Goal: Task Accomplishment & Management: Use online tool/utility

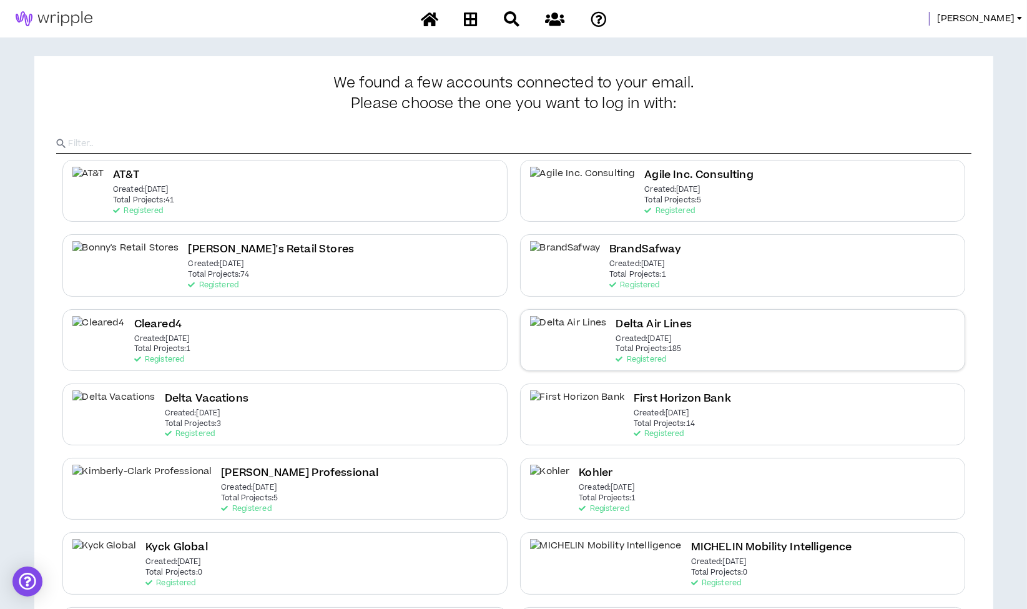
click at [619, 330] on h2 "Delta Air Lines" at bounding box center [654, 324] width 76 height 17
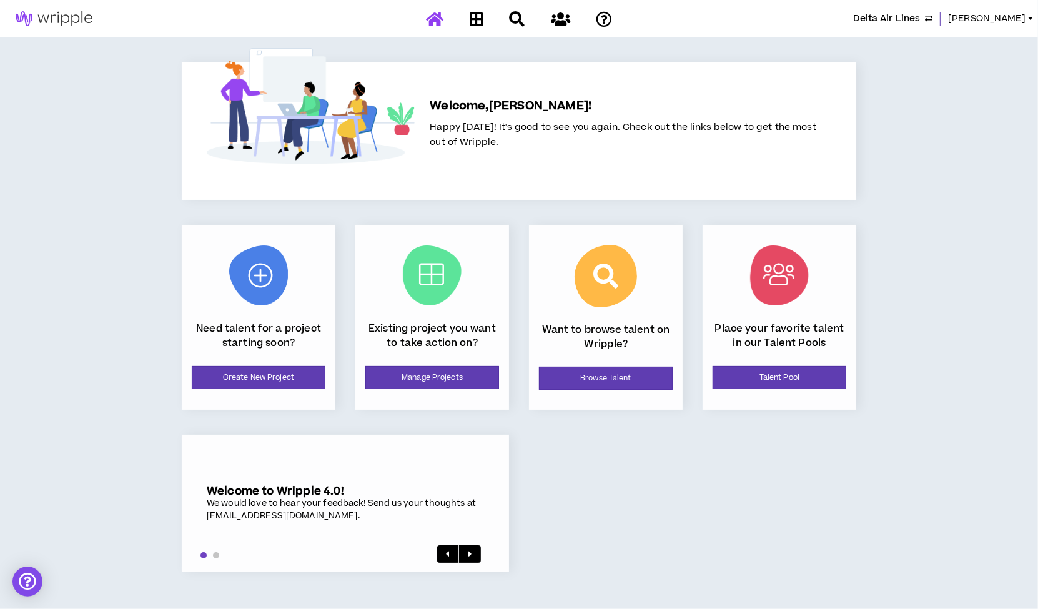
click at [897, 20] on span "Delta Air Lines" at bounding box center [886, 19] width 67 height 14
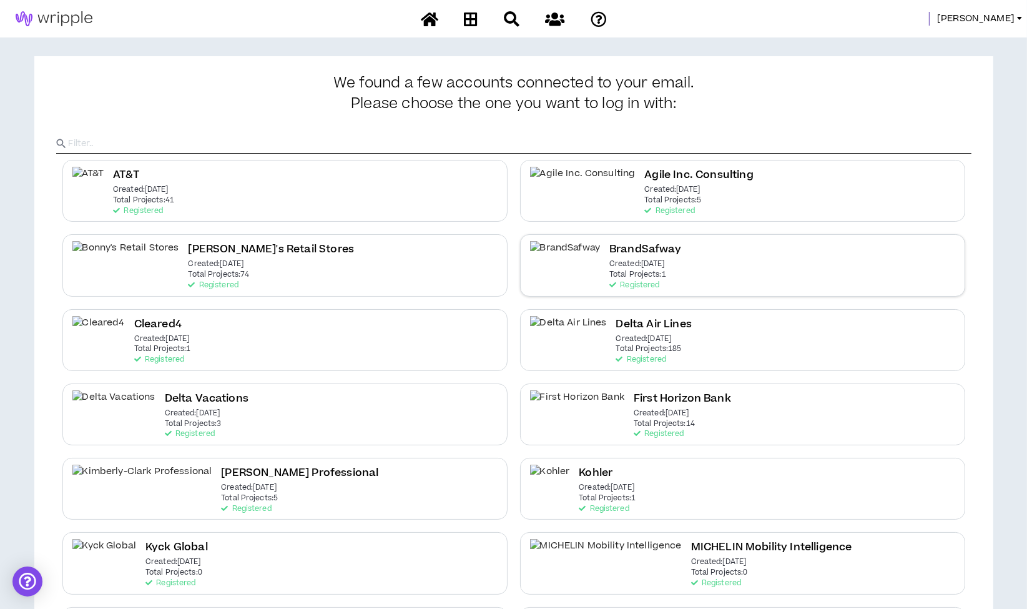
click at [610, 262] on p "Created: [DATE]" at bounding box center [638, 264] width 56 height 9
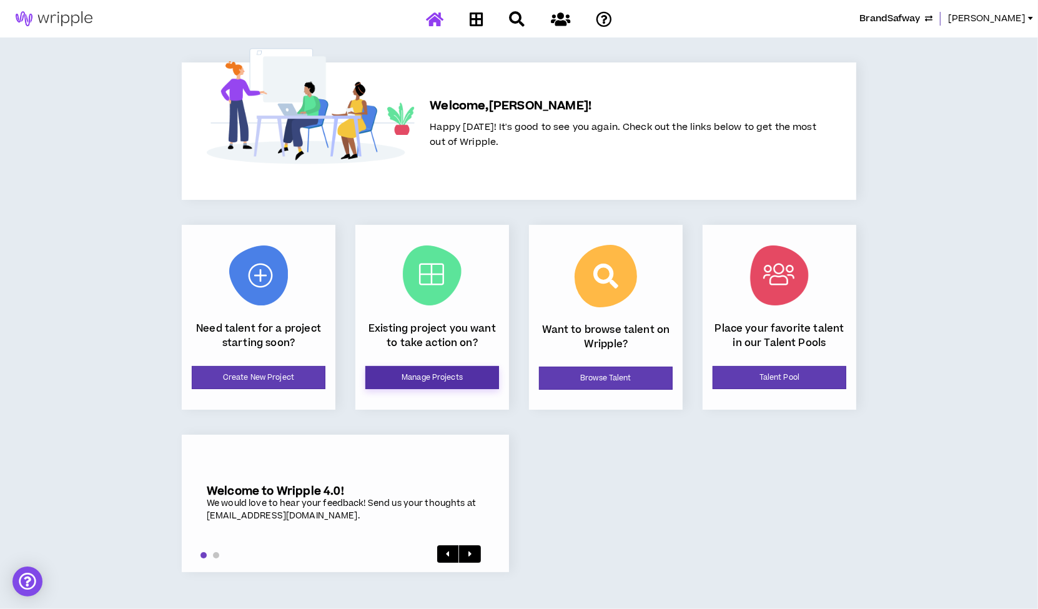
click at [403, 371] on link "Manage Projects" at bounding box center [432, 377] width 134 height 23
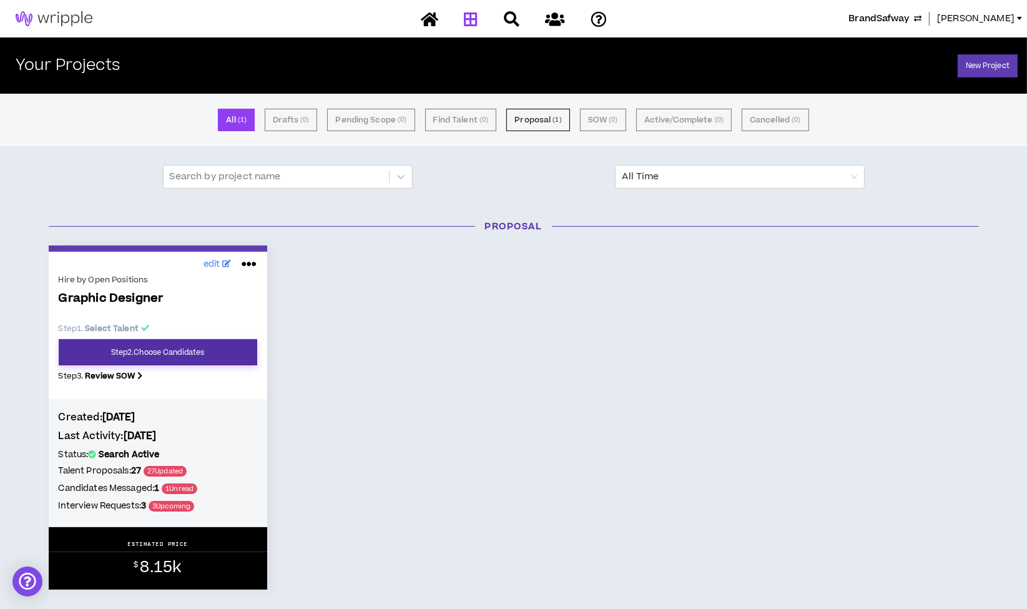
click at [191, 352] on link "Step 2 . Choose Candidates" at bounding box center [158, 352] width 199 height 26
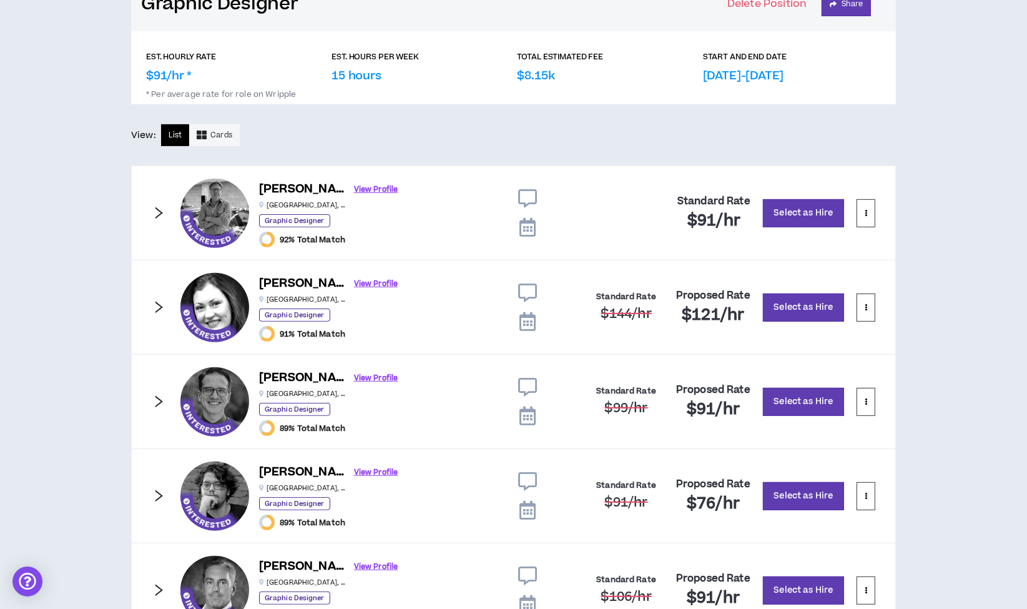
scroll to position [667, 0]
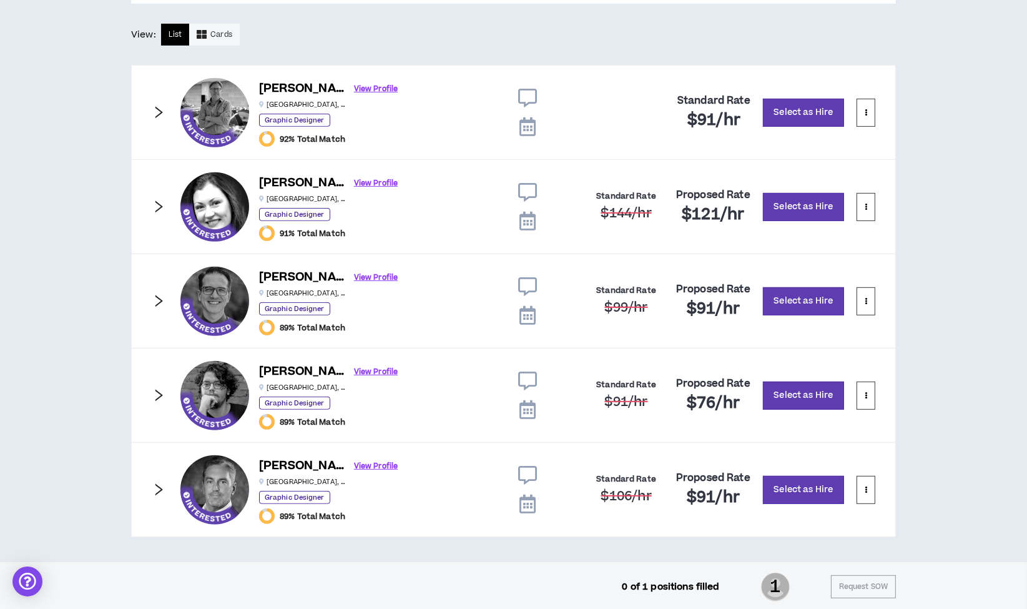
click at [528, 191] on icon at bounding box center [527, 192] width 19 height 19
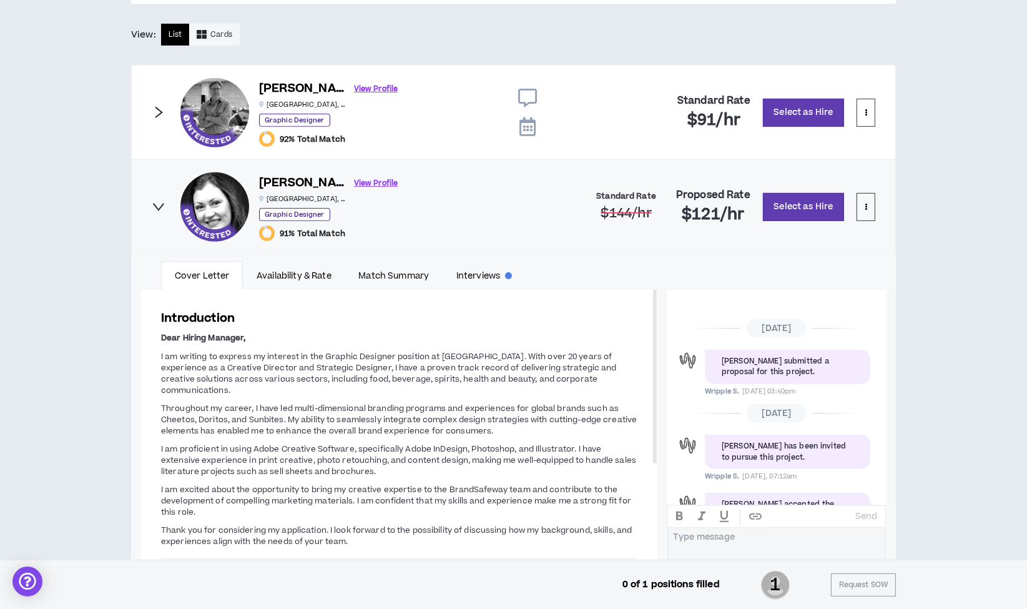
scroll to position [171, 0]
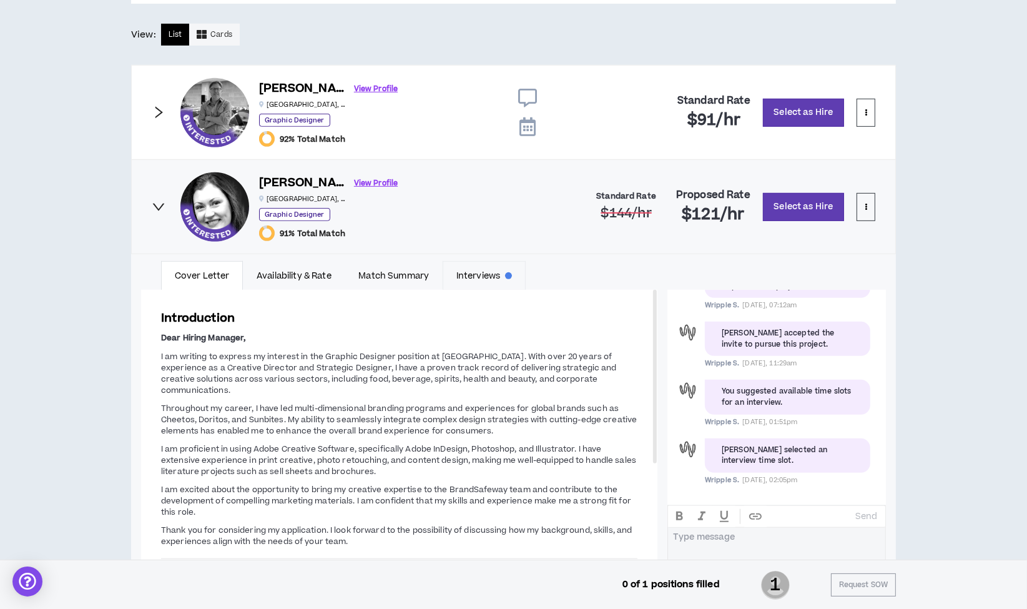
click at [480, 265] on link "Interviews" at bounding box center [484, 275] width 83 height 29
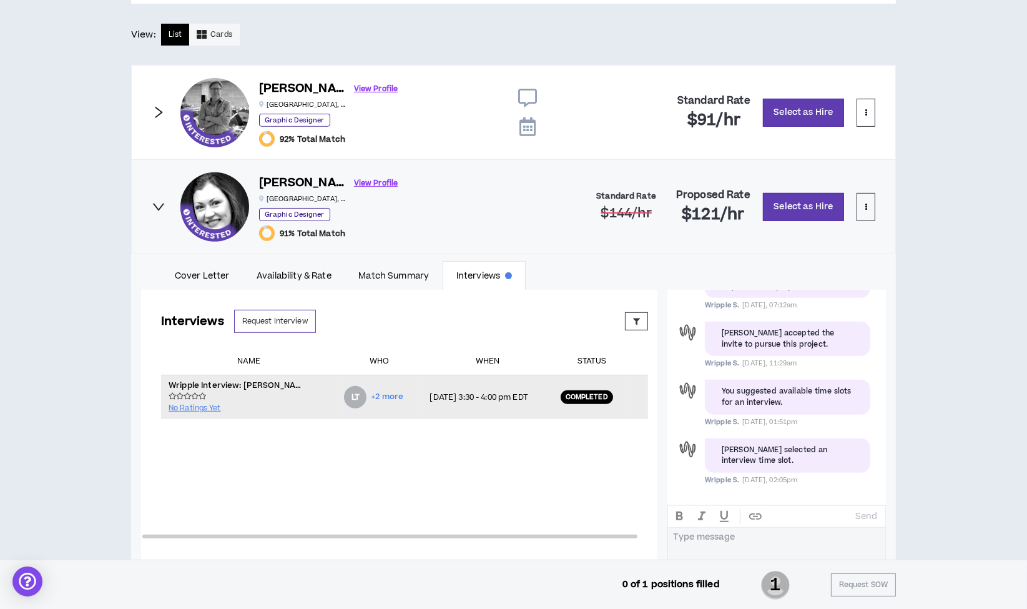
click at [442, 402] on td "[DATE] 3:30 - 4:00 pm EDT" at bounding box center [487, 397] width 131 height 44
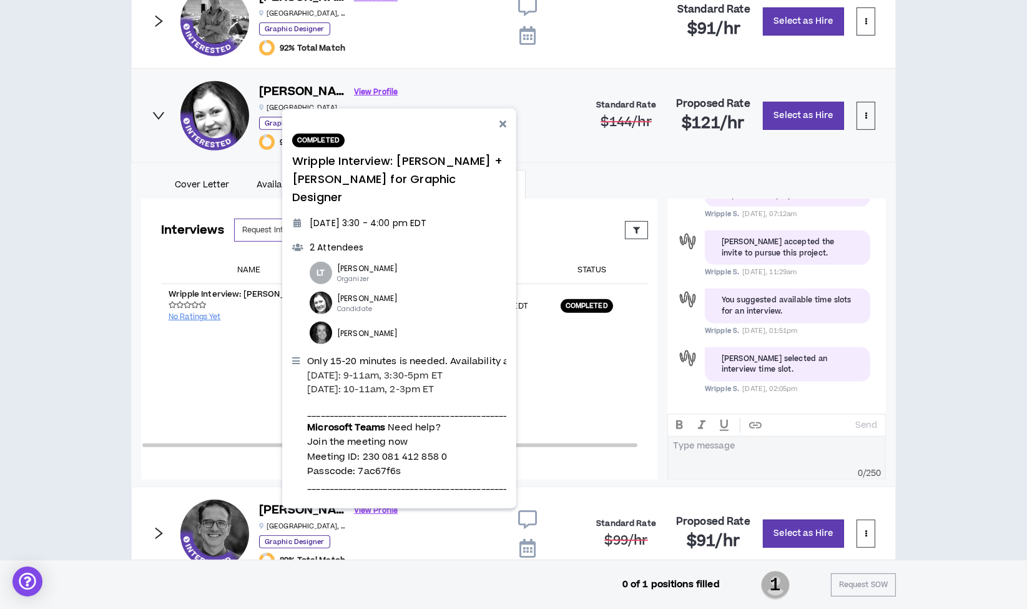
scroll to position [759, 0]
click at [368, 435] on span "Join the meeting now" at bounding box center [357, 441] width 101 height 13
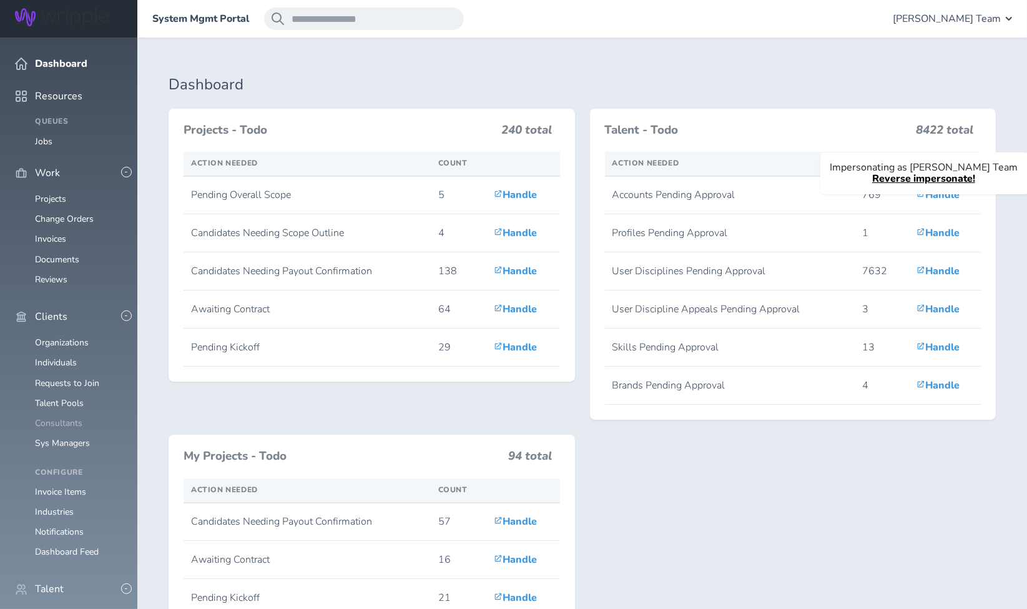
click at [61, 417] on link "Consultants" at bounding box center [58, 423] width 47 height 12
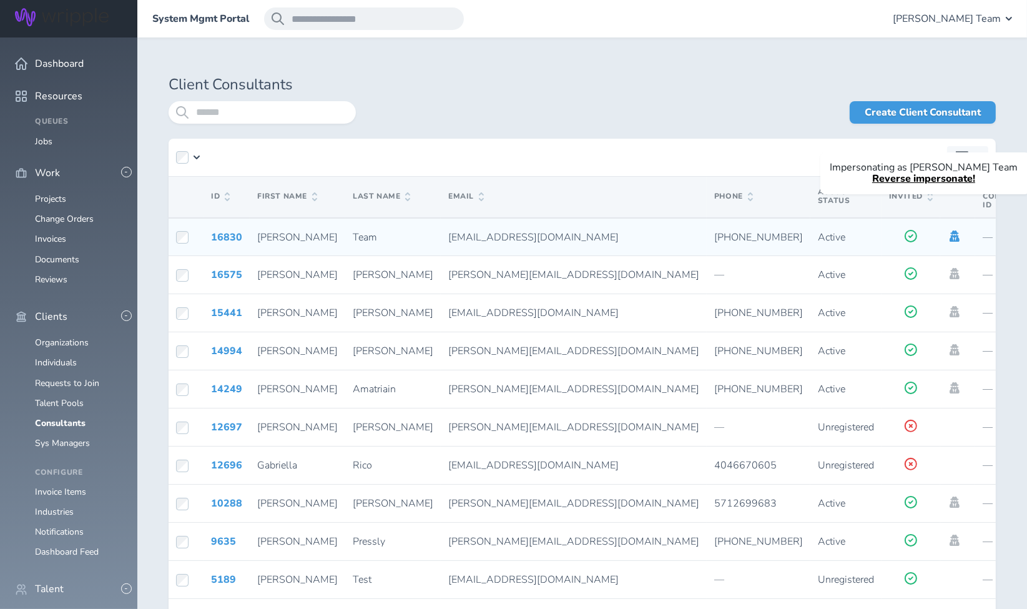
click at [950, 233] on icon at bounding box center [955, 235] width 10 height 11
